Goal: Transaction & Acquisition: Subscribe to service/newsletter

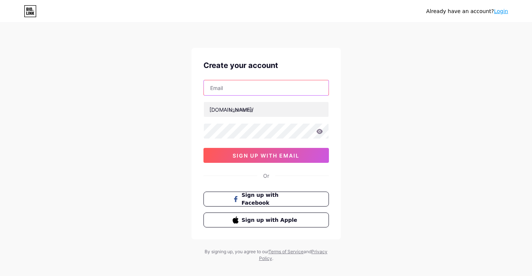
click at [250, 87] on input "text" at bounding box center [266, 87] width 125 height 15
paste input "[EMAIL_ADDRESS][DOMAIN_NAME]"
type input "[EMAIL_ADDRESS][DOMAIN_NAME]"
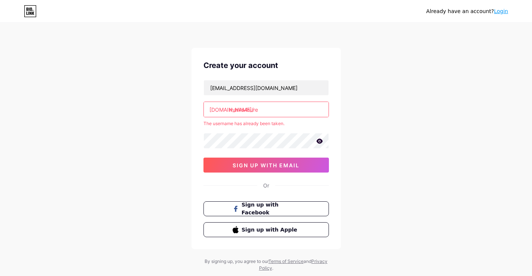
click at [267, 107] on input "marks4sure" at bounding box center [266, 109] width 125 height 15
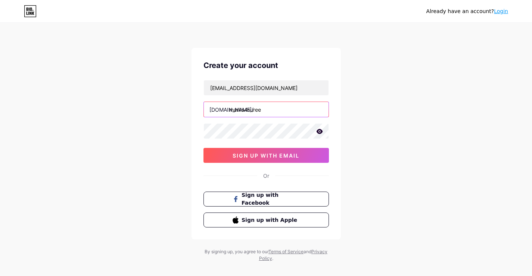
type input "marks4suree"
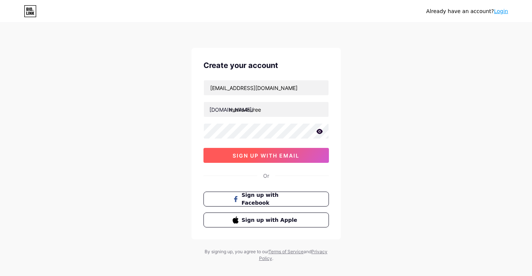
click at [280, 157] on span "sign up with email" at bounding box center [265, 155] width 67 height 6
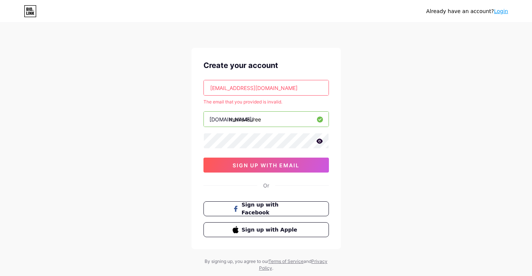
click at [285, 84] on input "[EMAIL_ADDRESS][DOMAIN_NAME]" at bounding box center [266, 87] width 125 height 15
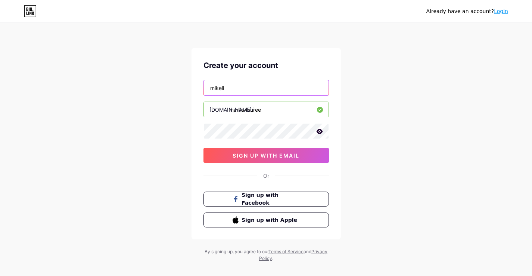
type input "[EMAIL_ADDRESS][DOMAIN_NAME]"
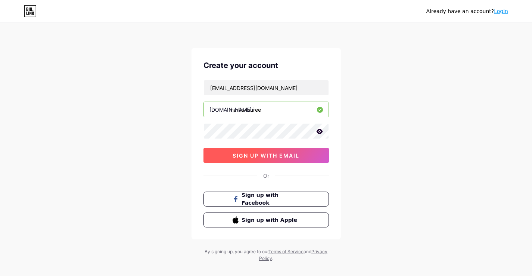
click at [298, 157] on span "sign up with email" at bounding box center [265, 155] width 67 height 6
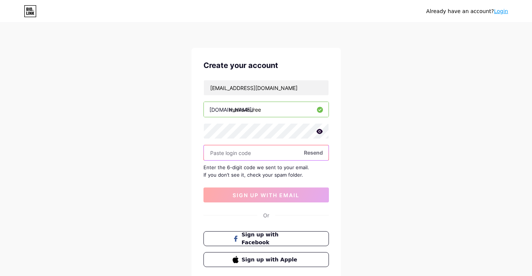
paste input "298496"
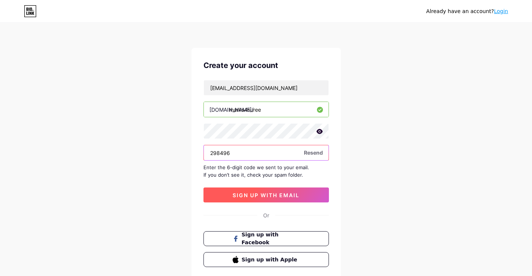
type input "298496"
click at [256, 193] on span "sign up with email" at bounding box center [265, 195] width 67 height 6
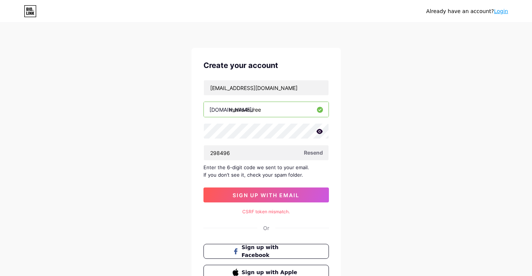
click at [314, 154] on span "Resend" at bounding box center [313, 152] width 19 height 8
click at [236, 154] on input "298496" at bounding box center [266, 152] width 125 height 15
click at [209, 153] on input "298496" at bounding box center [266, 152] width 125 height 15
drag, startPoint x: 244, startPoint y: 151, endPoint x: 176, endPoint y: 151, distance: 67.9
click at [176, 151] on div "Already have an account? Login Create your account [EMAIL_ADDRESS][DOMAIN_NAME]…" at bounding box center [266, 169] width 532 height 338
